Goal: Transaction & Acquisition: Purchase product/service

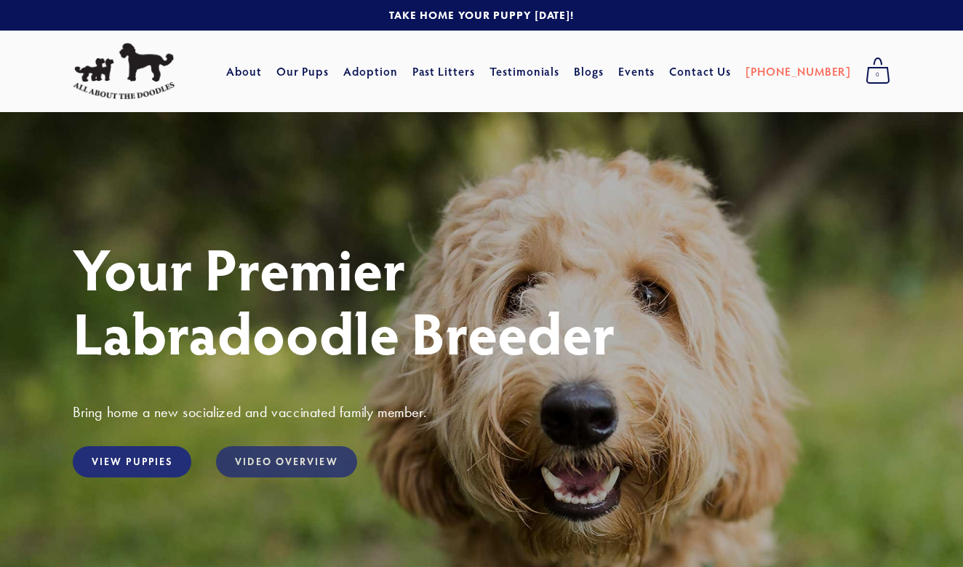
scroll to position [1, 0]
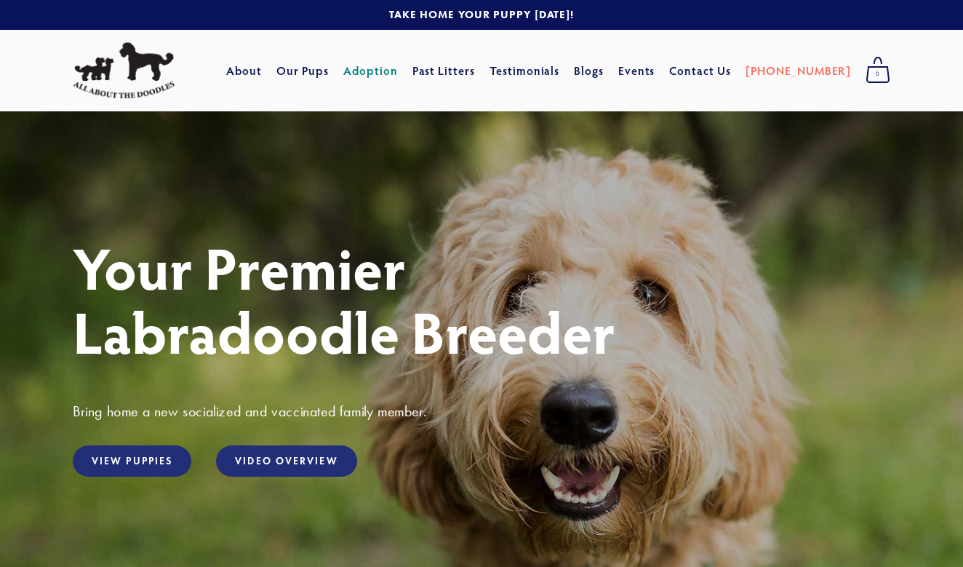
click at [398, 73] on link "Adoption" at bounding box center [370, 70] width 55 height 26
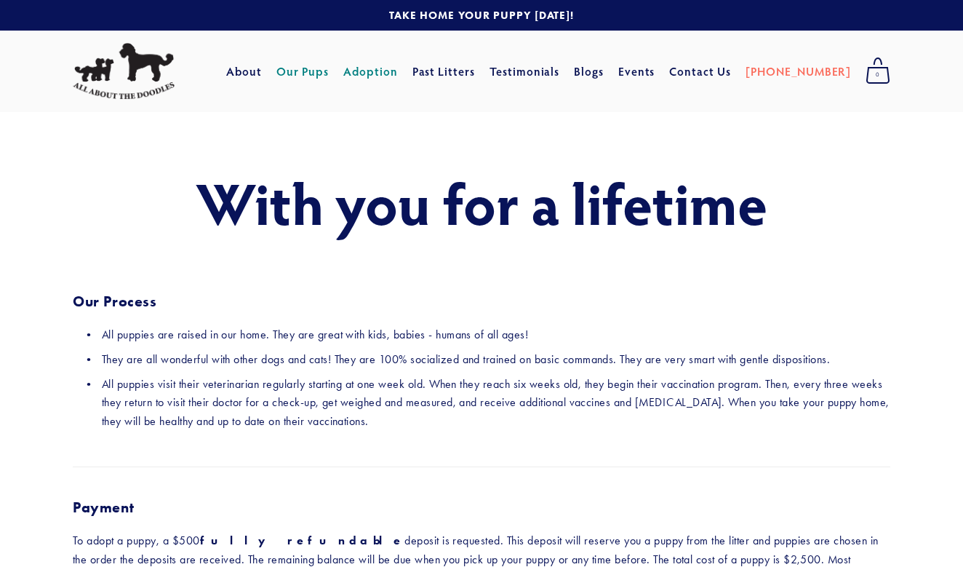
click at [329, 71] on link "Our Pups" at bounding box center [302, 71] width 53 height 26
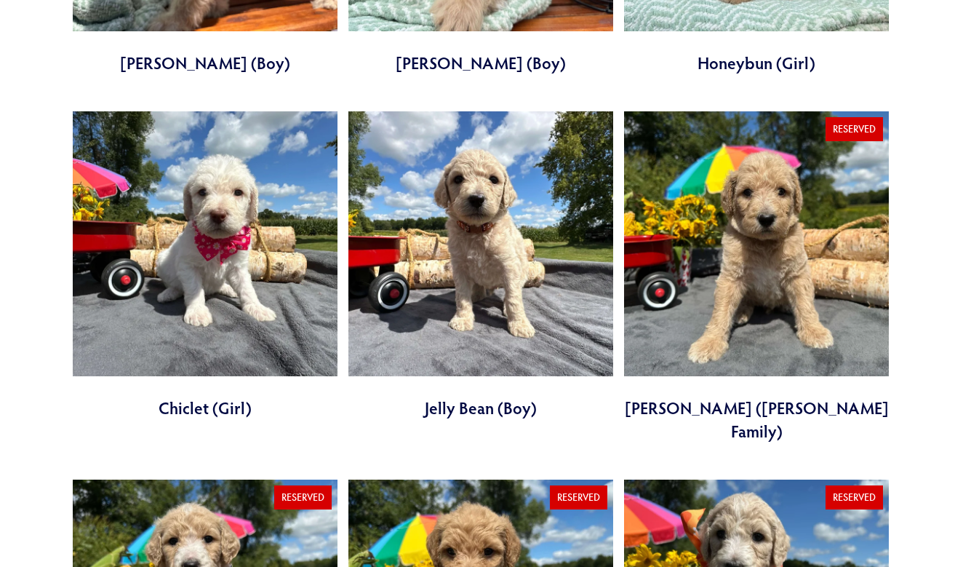
scroll to position [1155, 0]
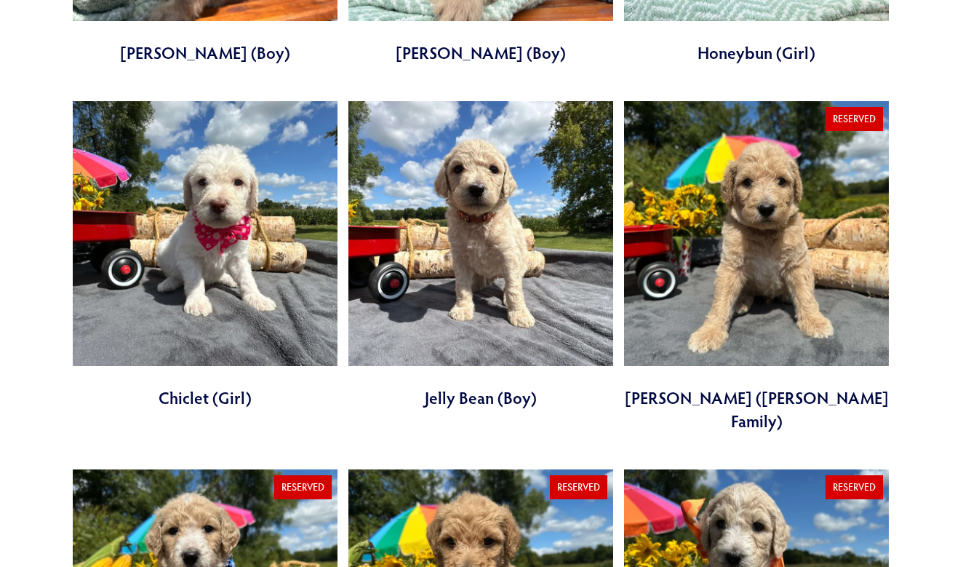
click at [205, 222] on link at bounding box center [205, 255] width 265 height 308
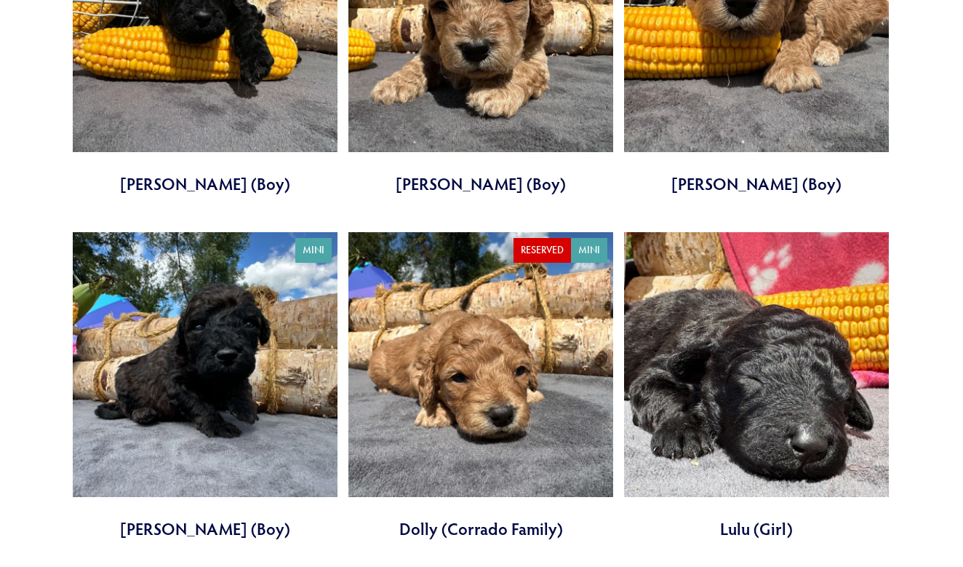
scroll to position [3143, 0]
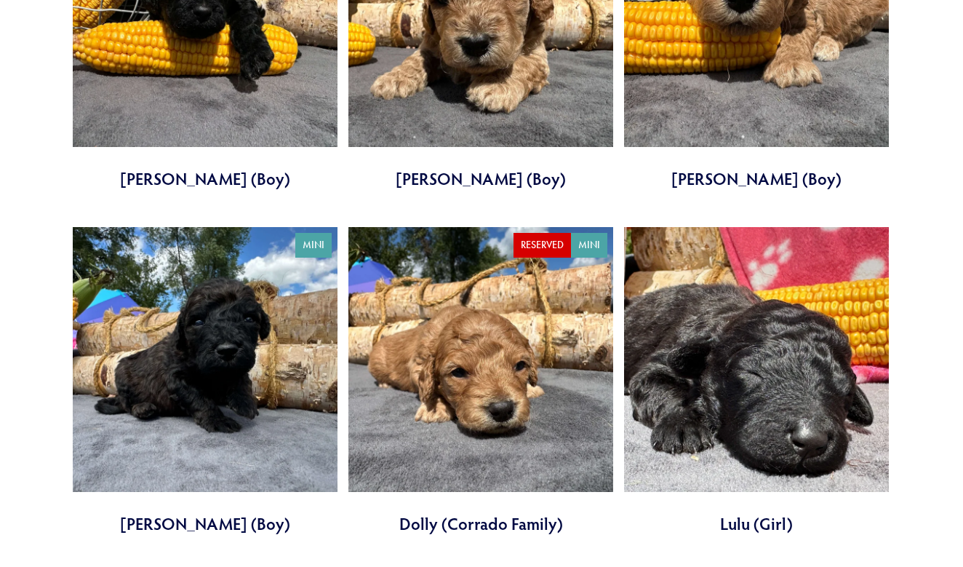
click at [743, 345] on link at bounding box center [756, 381] width 265 height 308
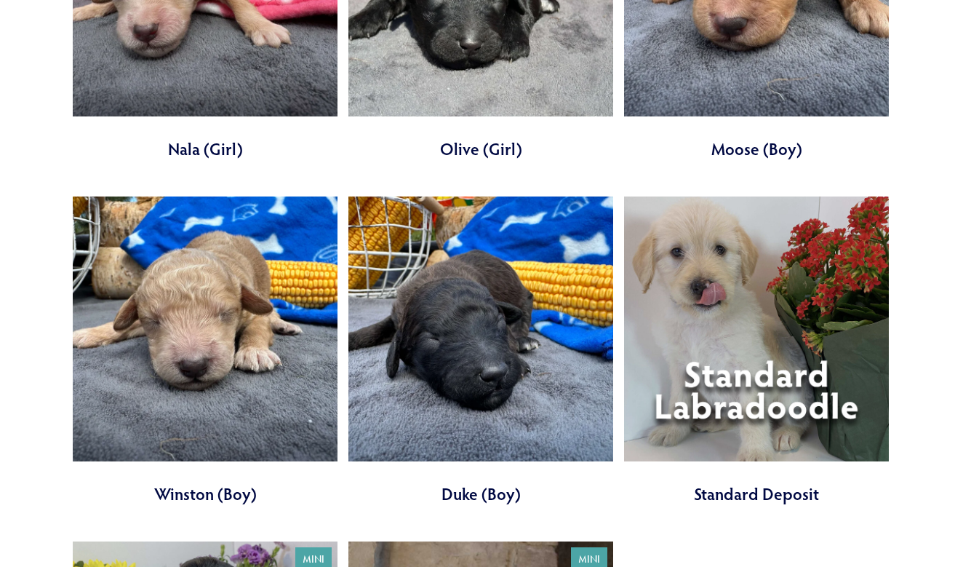
scroll to position [4270, 0]
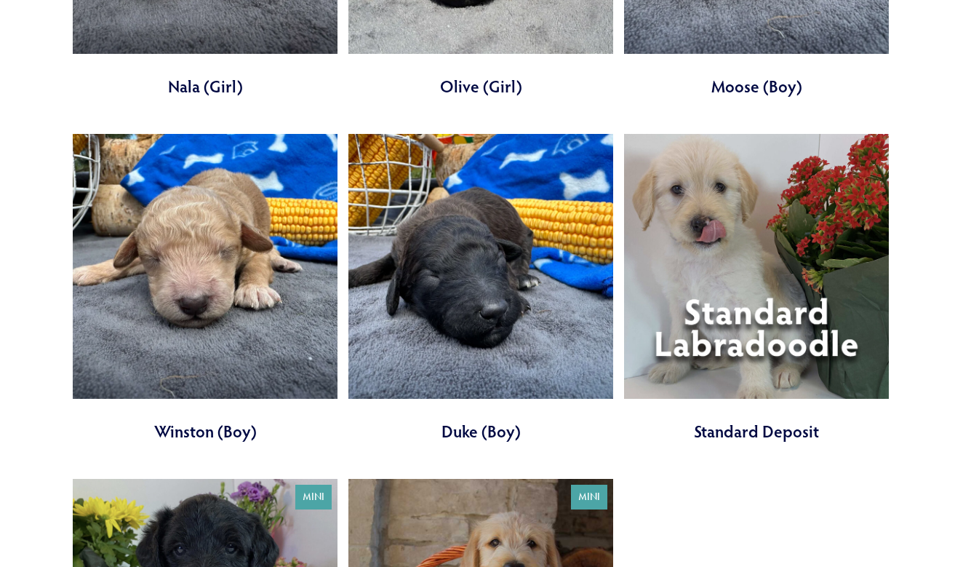
click at [729, 236] on link at bounding box center [756, 288] width 265 height 308
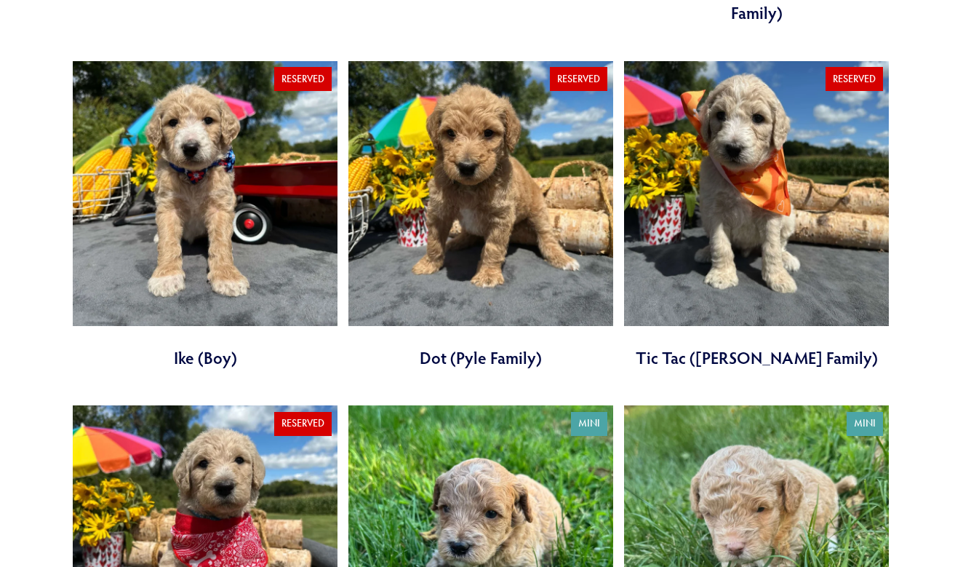
scroll to position [1261, 0]
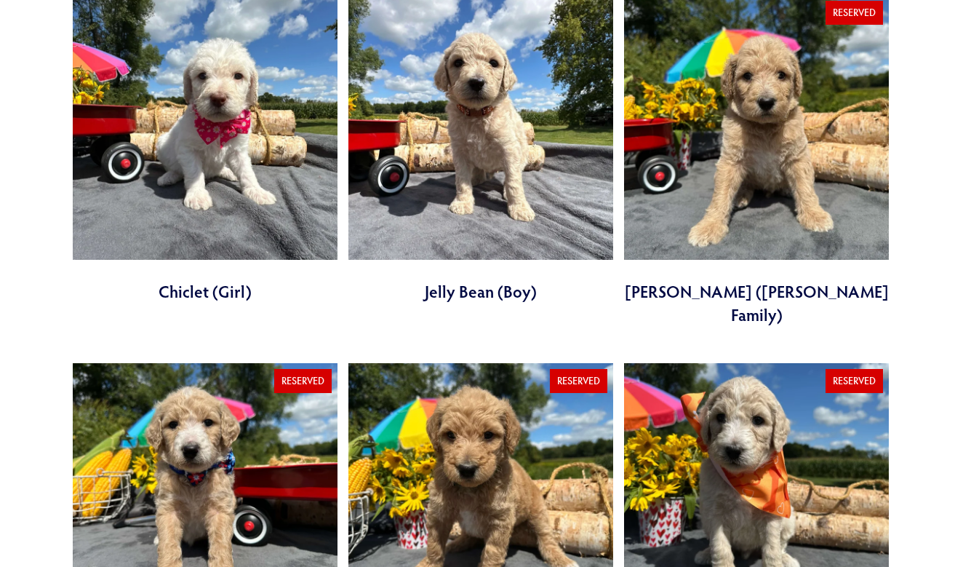
click at [452, 114] on link at bounding box center [480, 149] width 265 height 308
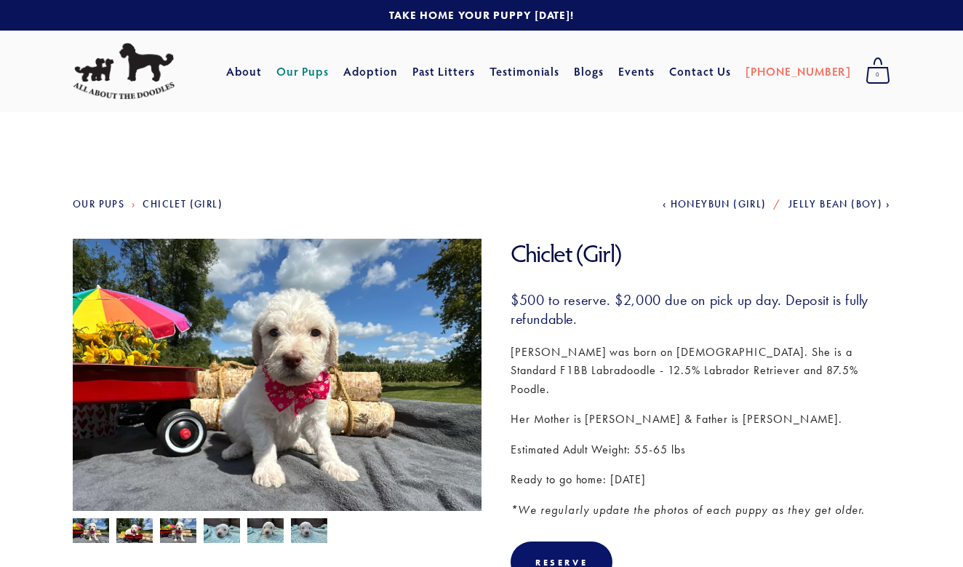
click at [324, 378] on img at bounding box center [277, 392] width 409 height 307
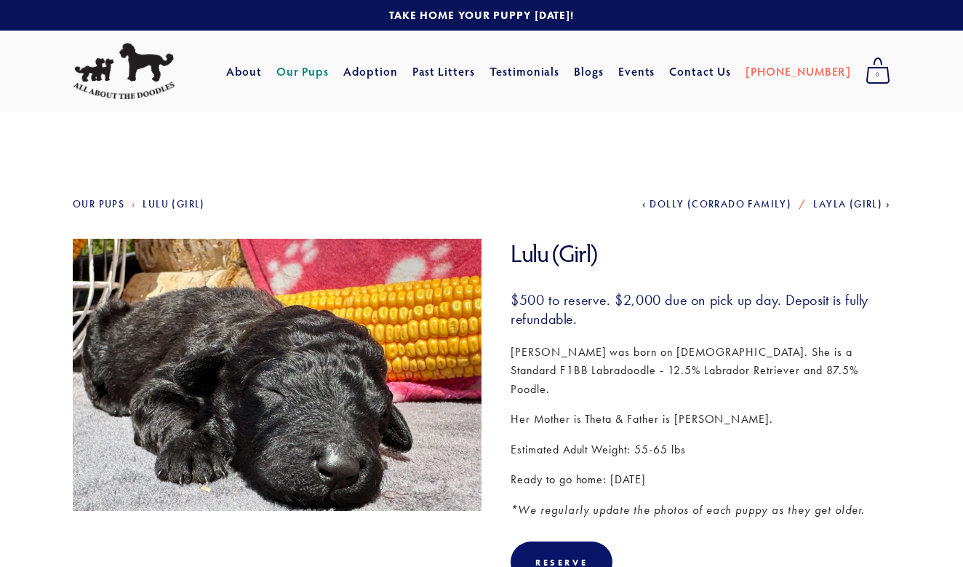
click at [364, 335] on img at bounding box center [277, 374] width 409 height 307
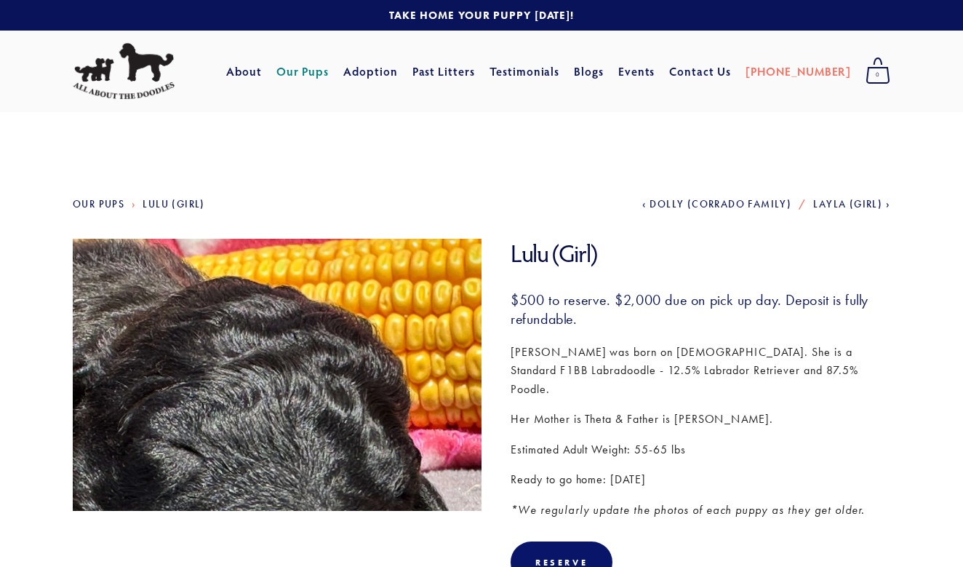
click at [364, 335] on img at bounding box center [277, 374] width 409 height 307
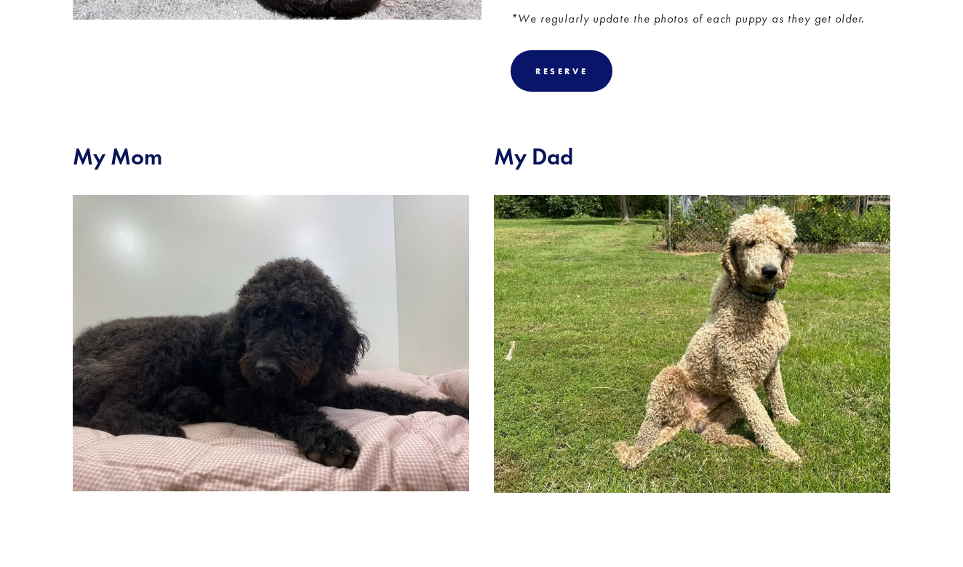
scroll to position [493, 0]
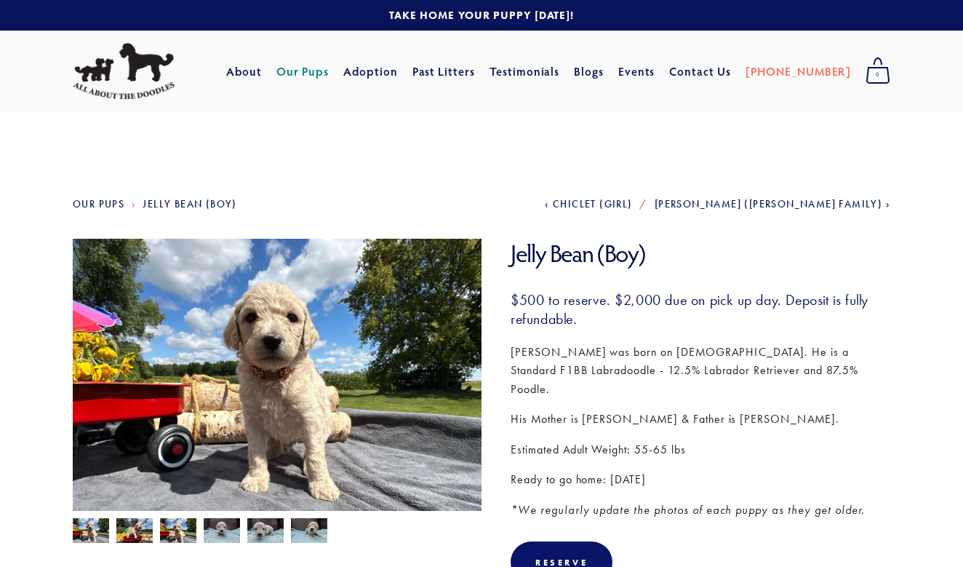
click at [342, 378] on img at bounding box center [277, 392] width 409 height 307
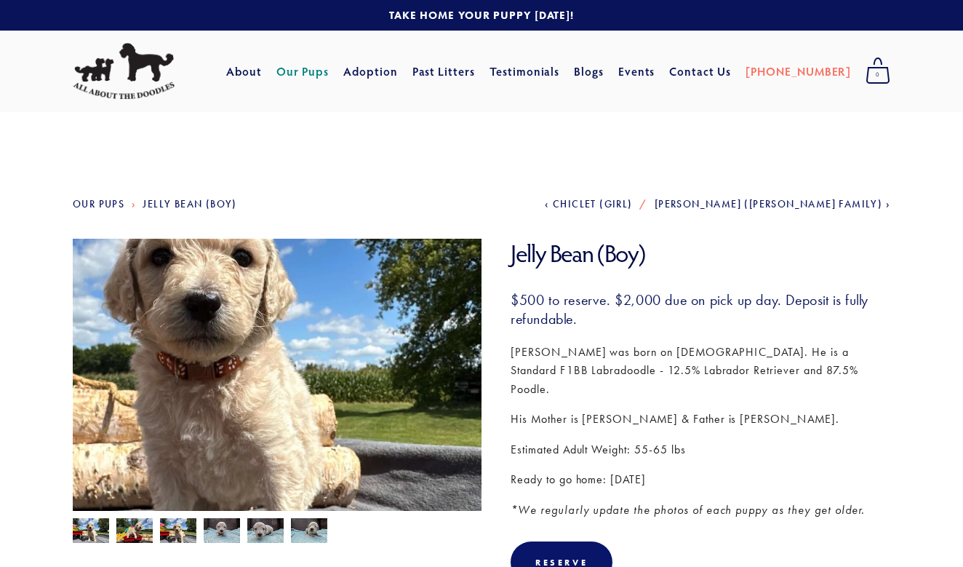
click at [342, 378] on img at bounding box center [277, 392] width 409 height 307
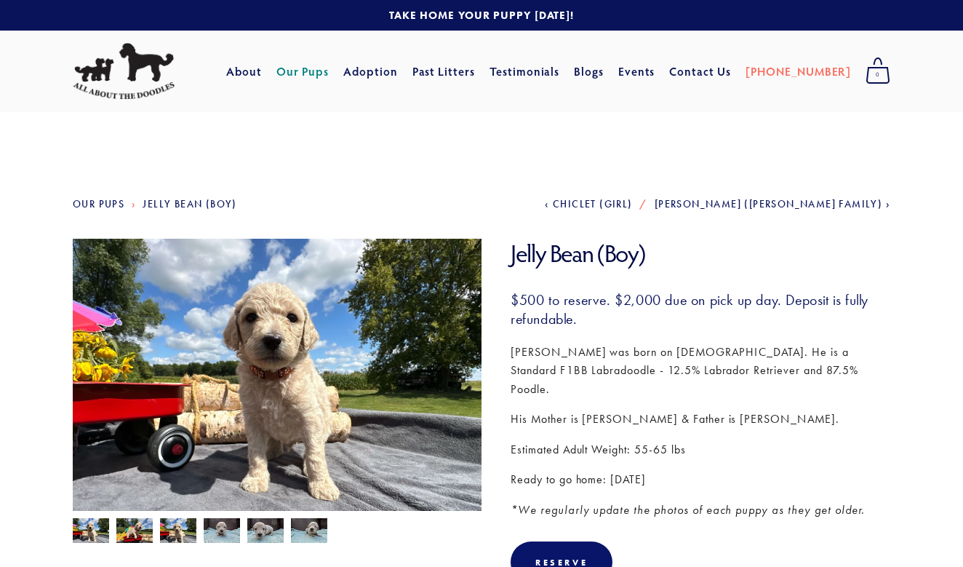
click at [137, 536] on img at bounding box center [134, 532] width 36 height 28
